Goal: Information Seeking & Learning: Learn about a topic

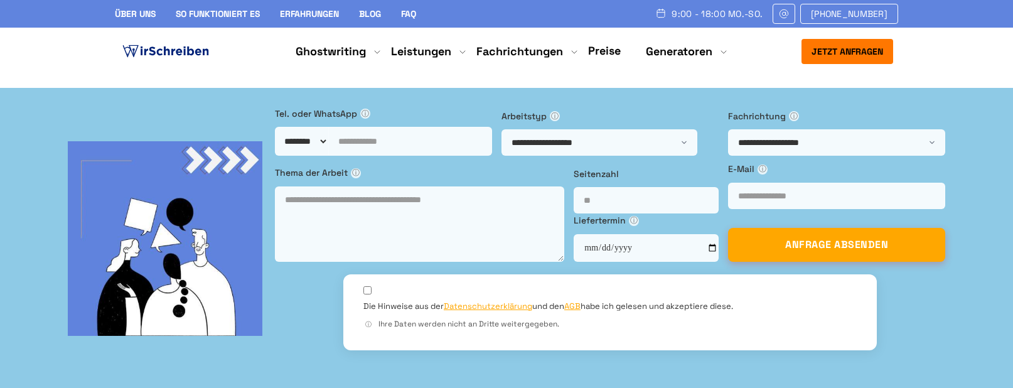
click at [609, 51] on link "Preise" at bounding box center [604, 50] width 33 height 14
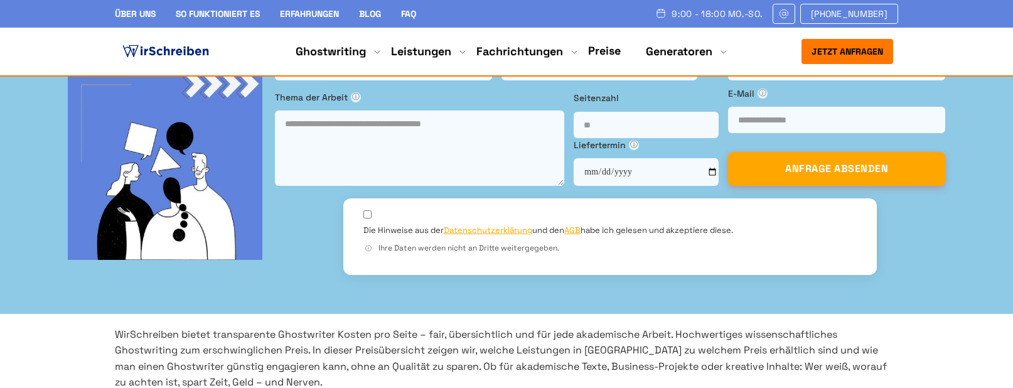
scroll to position [628, 0]
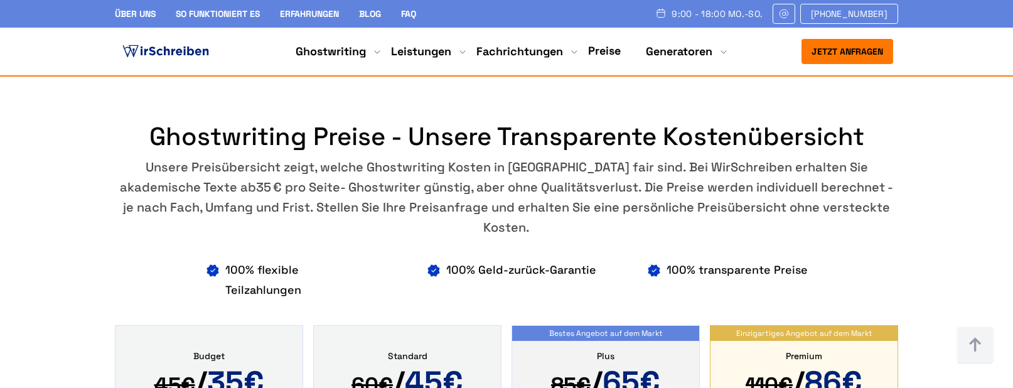
click at [435, 260] on li "100% Geld-zurück-Garantie" at bounding box center [511, 280] width 170 height 40
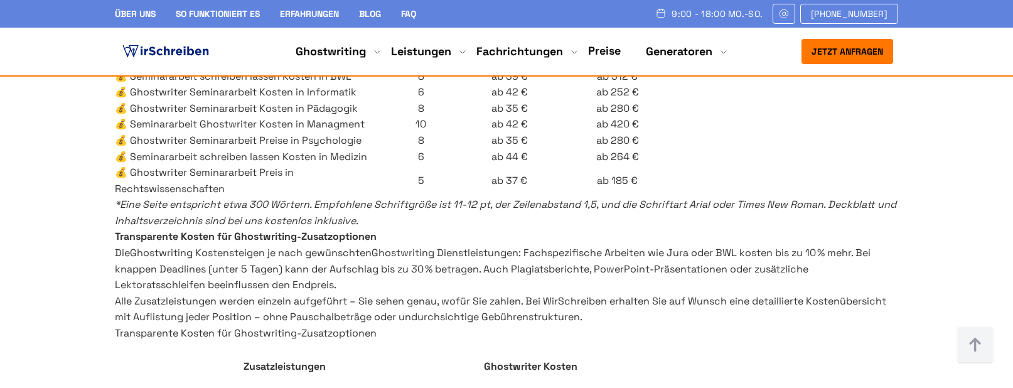
scroll to position [4206, 0]
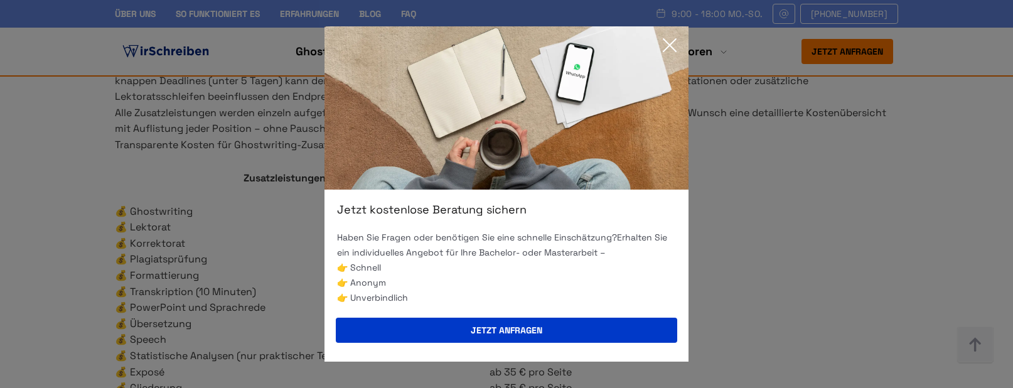
click at [215, 202] on div "Jetzt kostenlose Beratung sichern Haben Sie Fragen oder benötigen Sie eine schn…" at bounding box center [506, 194] width 1013 height 388
click at [665, 39] on icon at bounding box center [669, 45] width 25 height 25
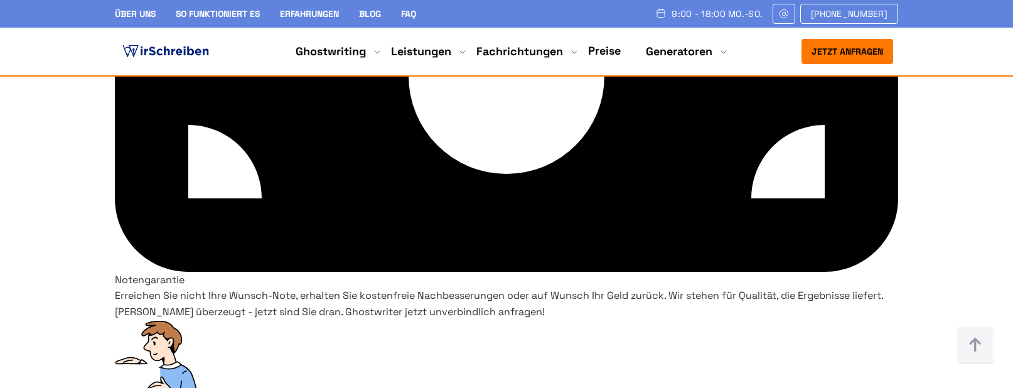
scroll to position [9793, 0]
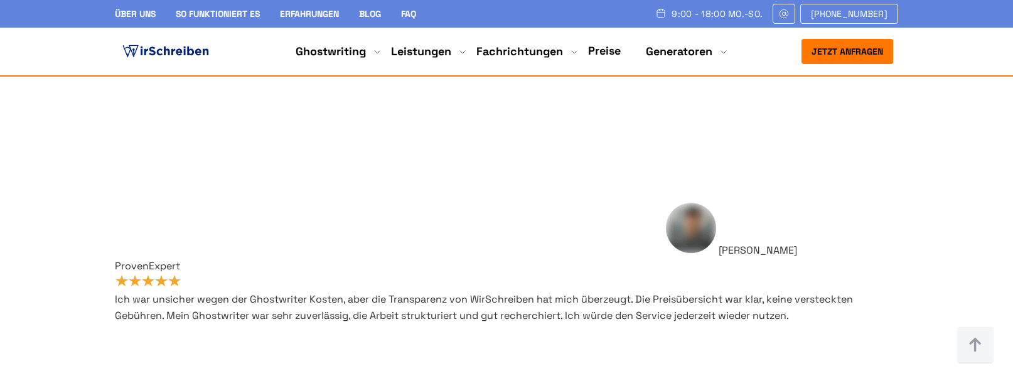
scroll to position [10170, 0]
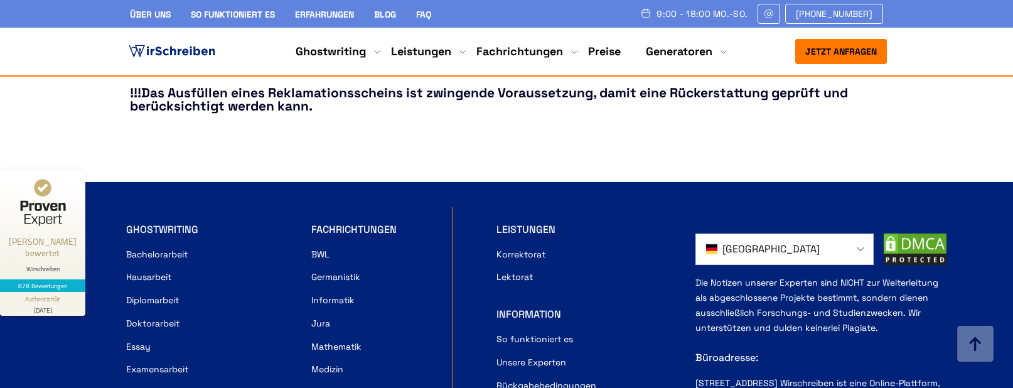
scroll to position [1821, 0]
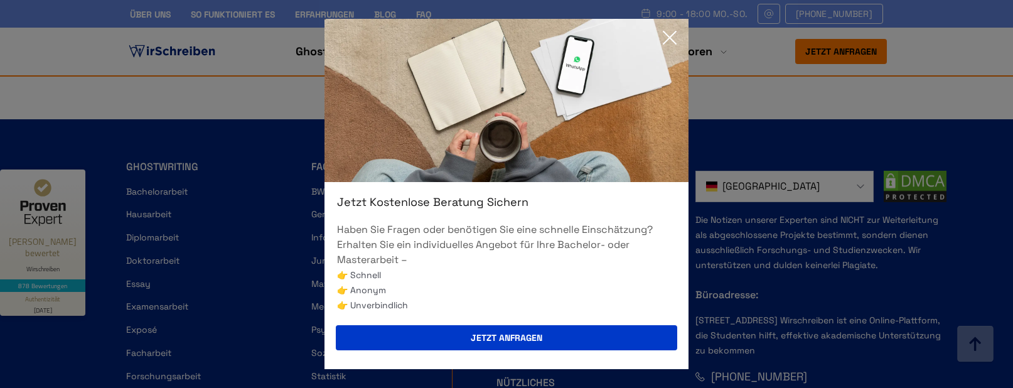
click at [677, 32] on icon at bounding box center [669, 37] width 25 height 25
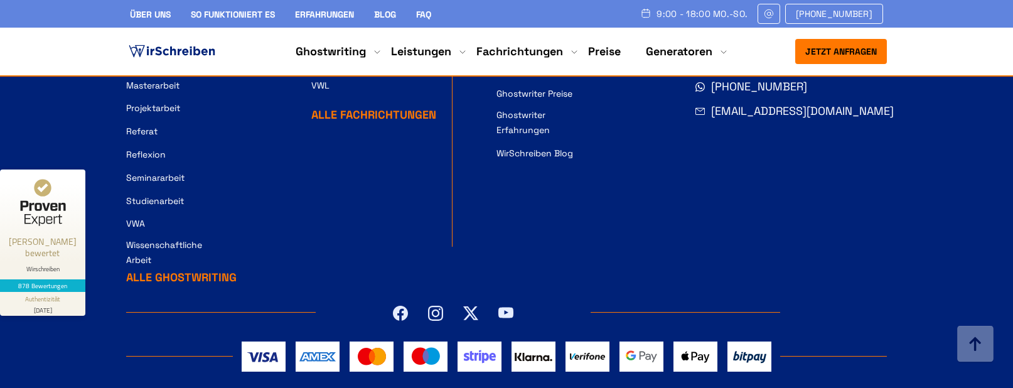
scroll to position [2249, 0]
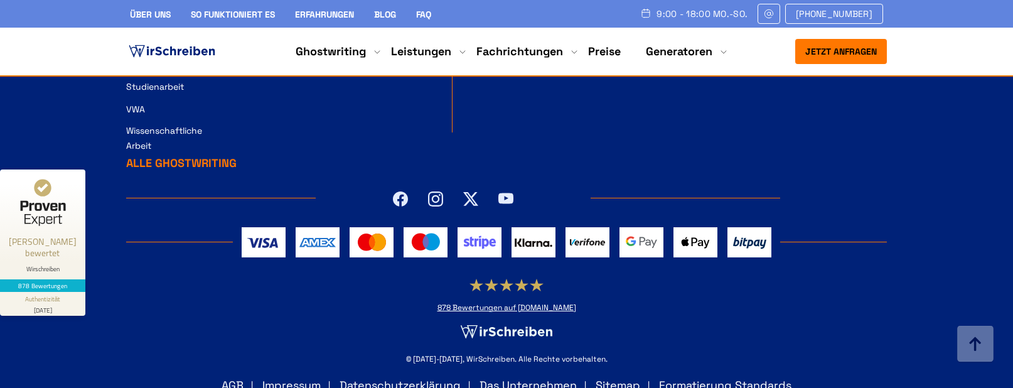
click at [232, 378] on link "AGB" at bounding box center [233, 385] width 22 height 14
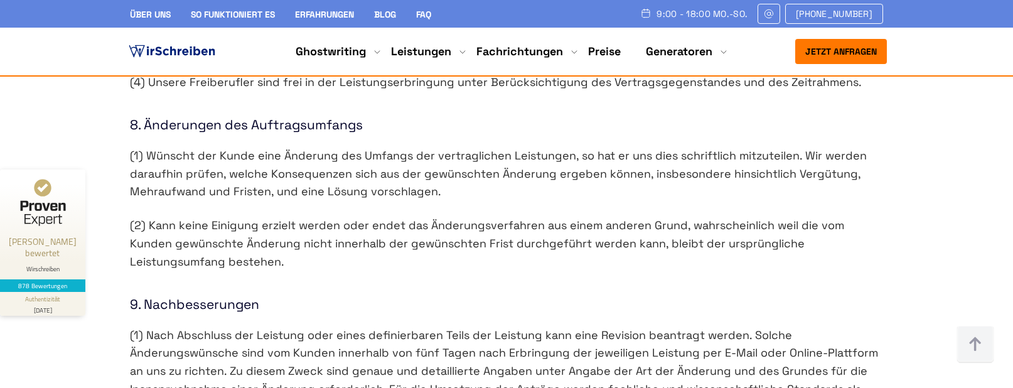
scroll to position [2448, 0]
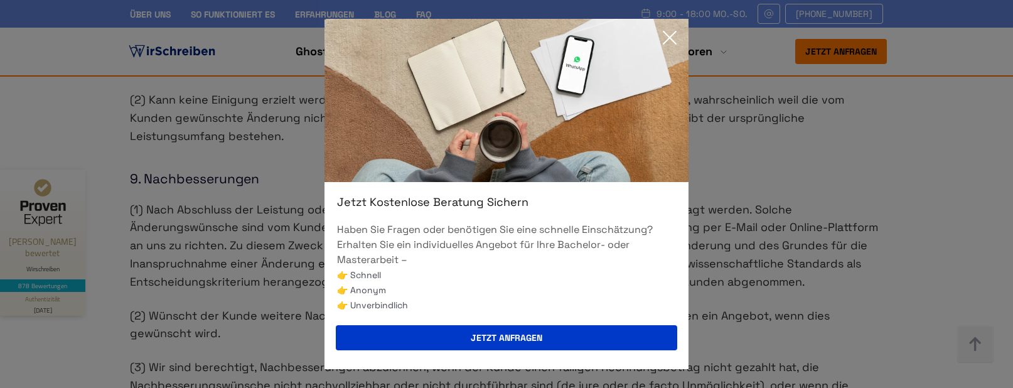
click at [666, 32] on icon at bounding box center [669, 37] width 25 height 25
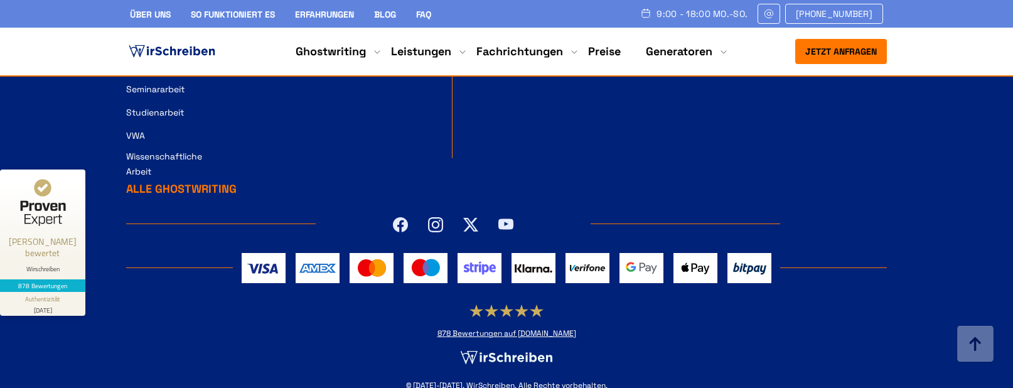
scroll to position [5444, 0]
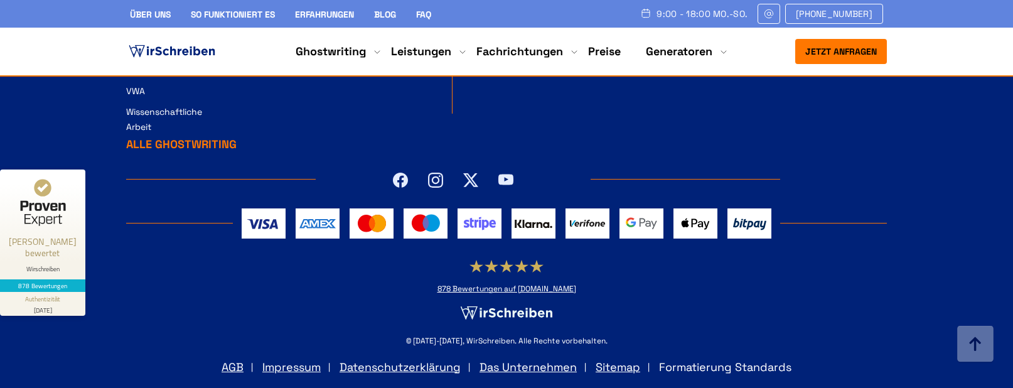
click at [732, 362] on link "Formatierung Standards" at bounding box center [725, 367] width 132 height 14
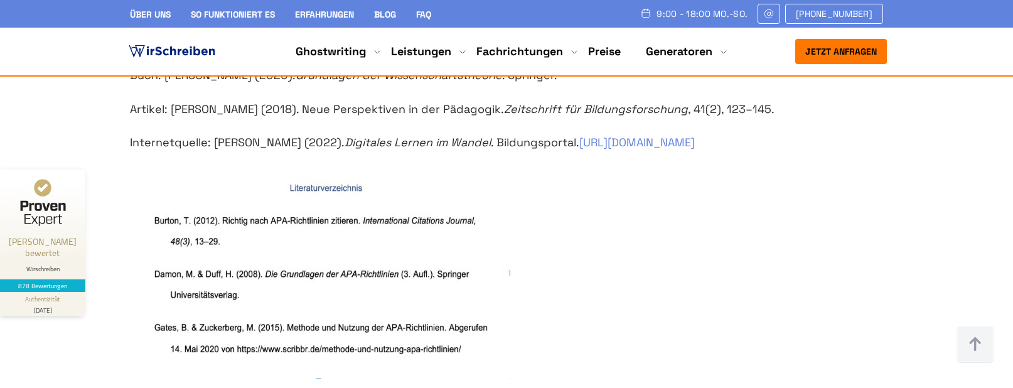
scroll to position [2951, 0]
